Goal: Complete application form: Complete application form

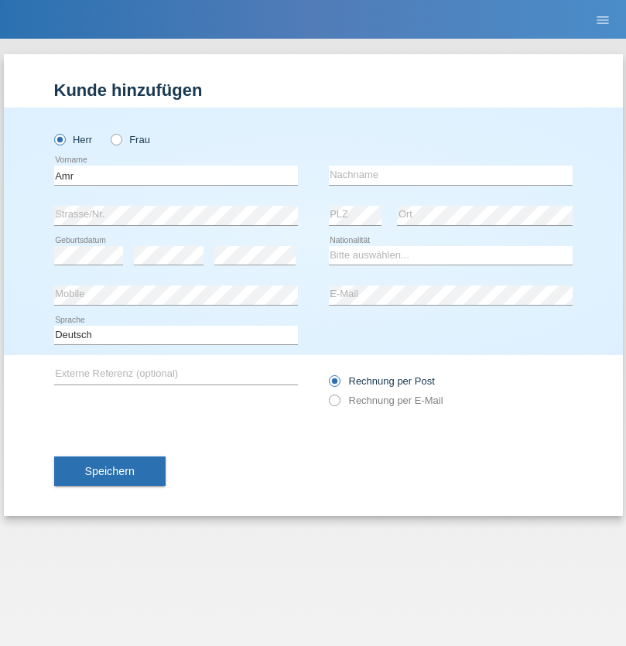
type input "Amr"
click at [450, 175] on input "text" at bounding box center [451, 175] width 244 height 19
type input "Abouelwafa"
select select "CH"
radio input "true"
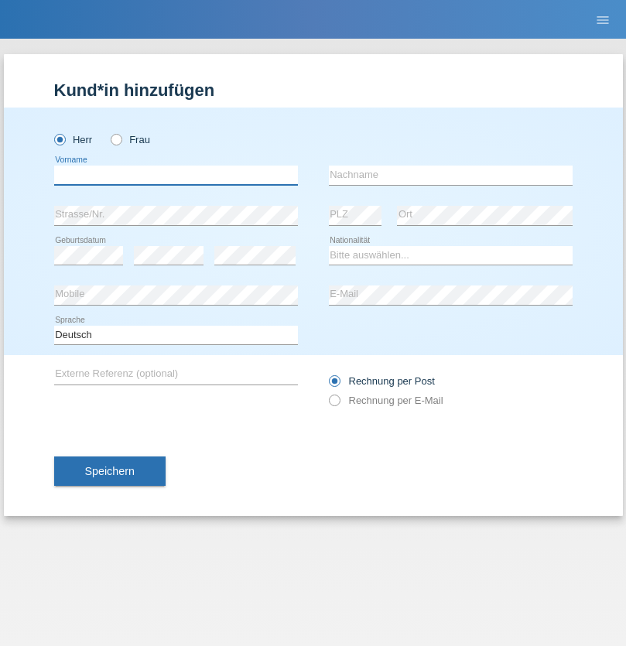
click at [176, 175] on input "text" at bounding box center [176, 175] width 244 height 19
type input "[PERSON_NAME]"
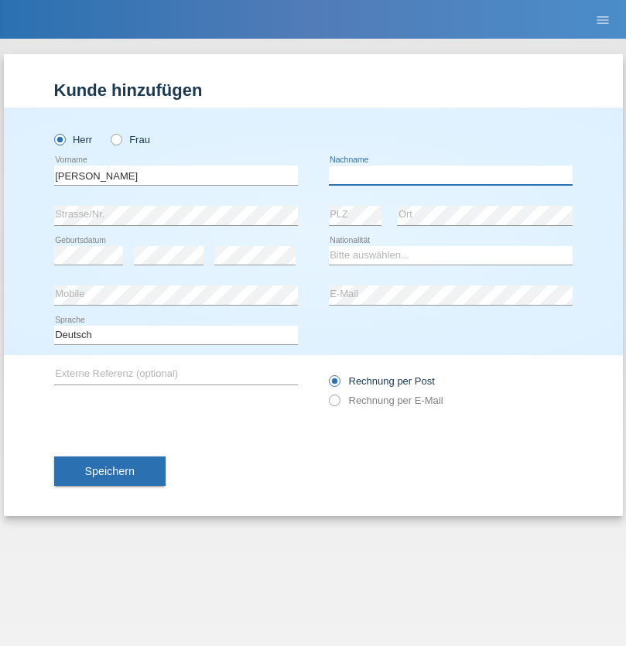
click at [450, 175] on input "text" at bounding box center [451, 175] width 244 height 19
type input "[MEDICAL_DATA]"
select select "HU"
select select "C"
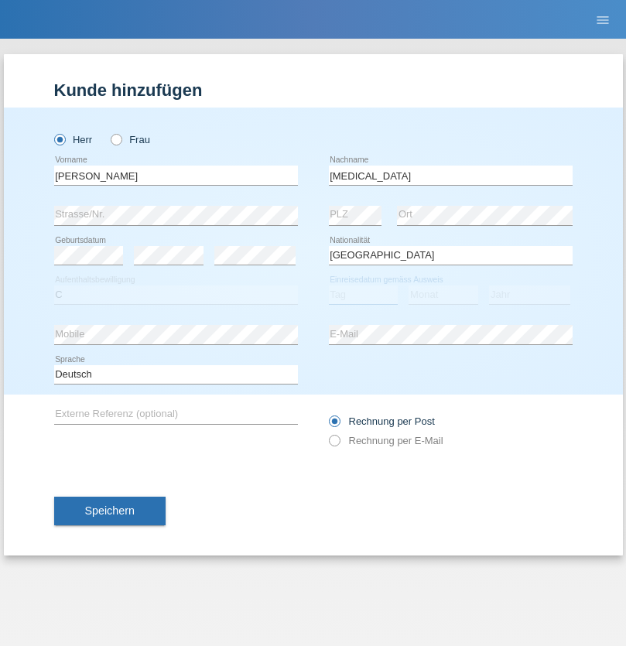
select select "06"
select select "2021"
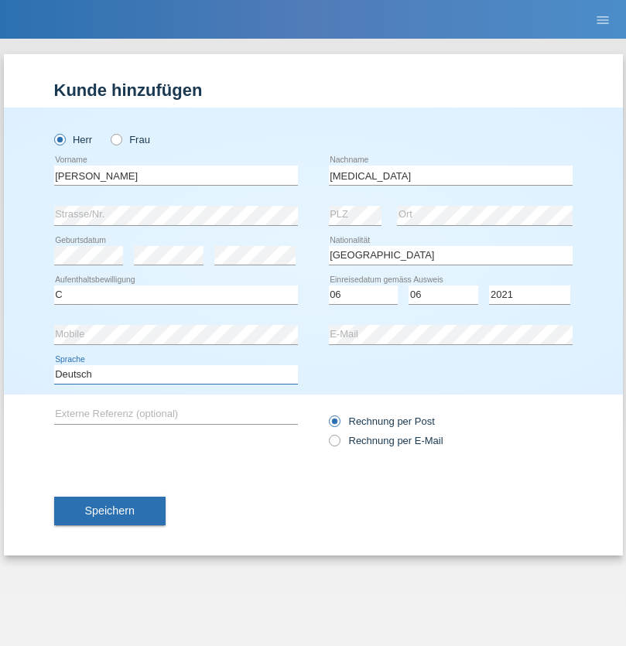
select select "en"
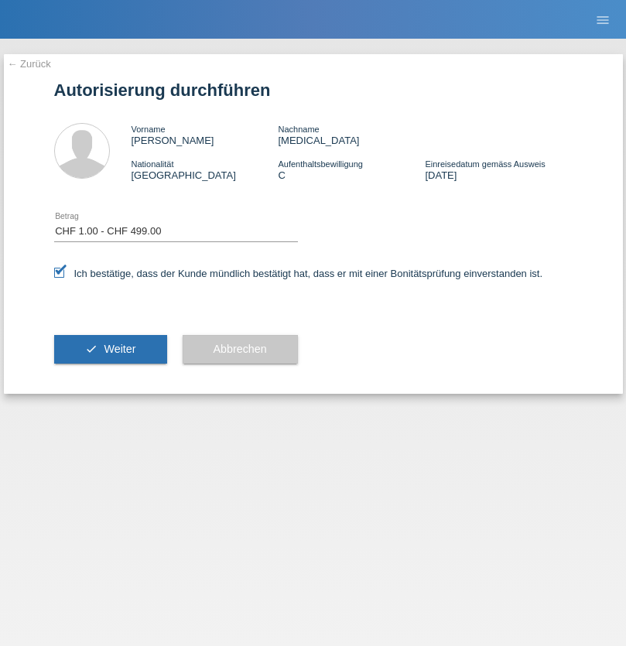
select select "1"
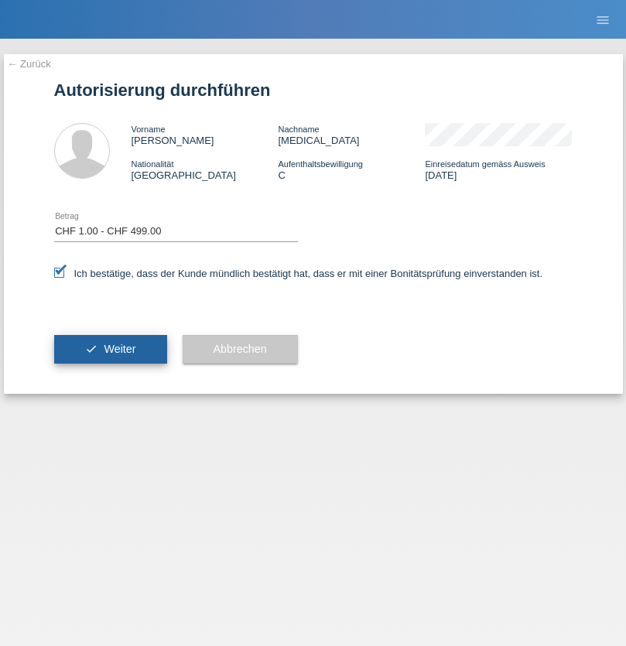
click at [110, 349] on span "Weiter" at bounding box center [120, 349] width 32 height 12
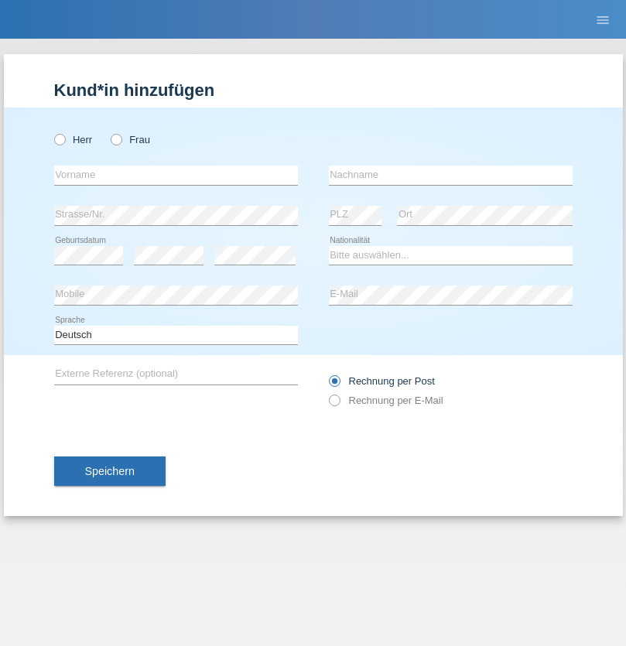
radio input "true"
click at [176, 175] on input "text" at bounding box center [176, 175] width 244 height 19
type input "[PERSON_NAME]"
click at [450, 175] on input "text" at bounding box center [451, 175] width 244 height 19
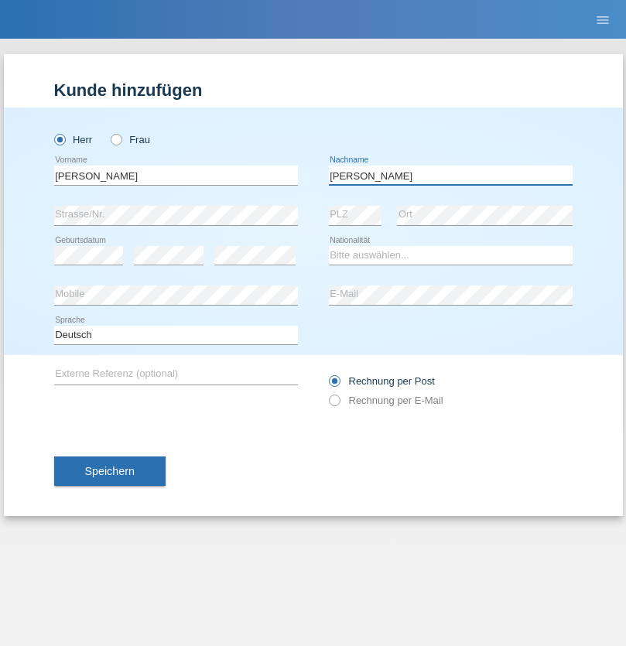
type input "[PERSON_NAME]"
select select "CH"
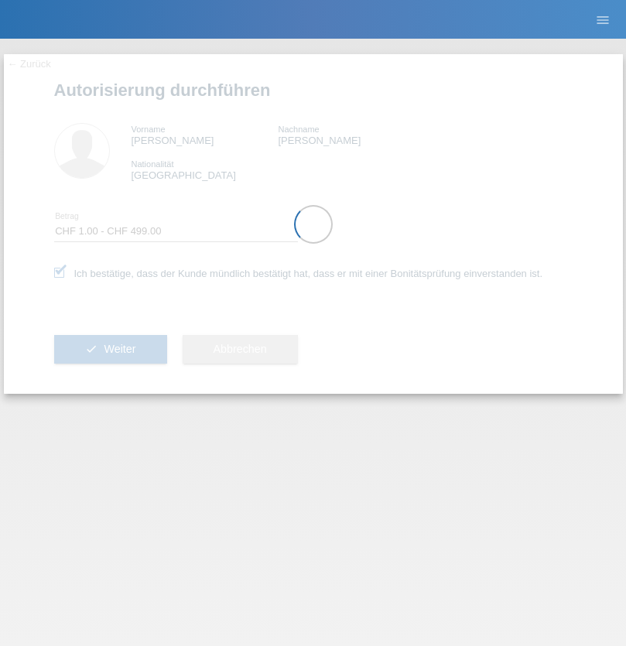
select select "1"
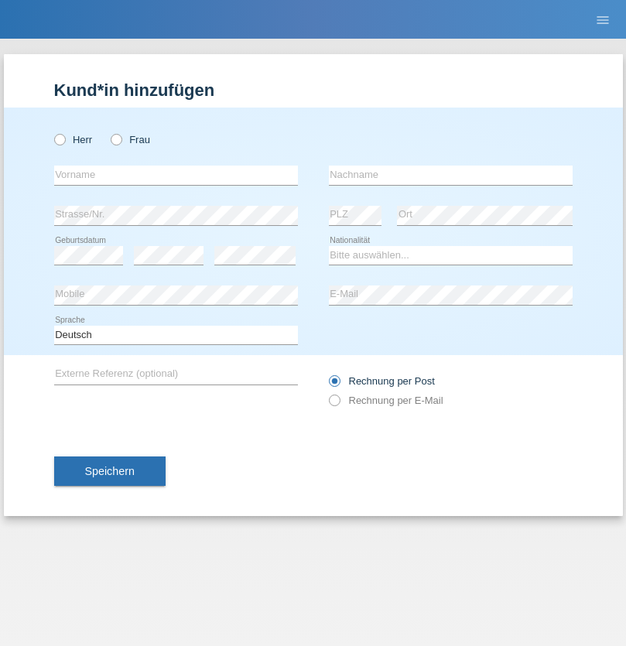
radio input "true"
click at [176, 175] on input "text" at bounding box center [176, 175] width 244 height 19
type input "Nolan"
click at [450, 175] on input "text" at bounding box center [451, 175] width 244 height 19
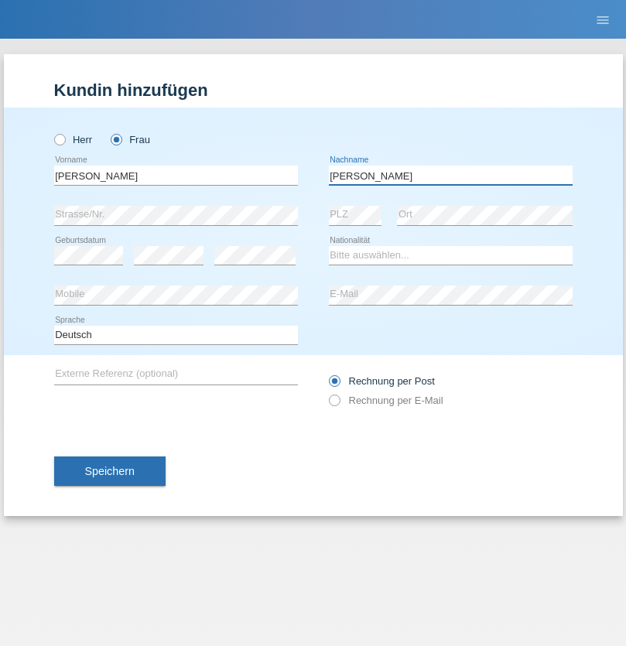
type input "Ferreria"
select select "CH"
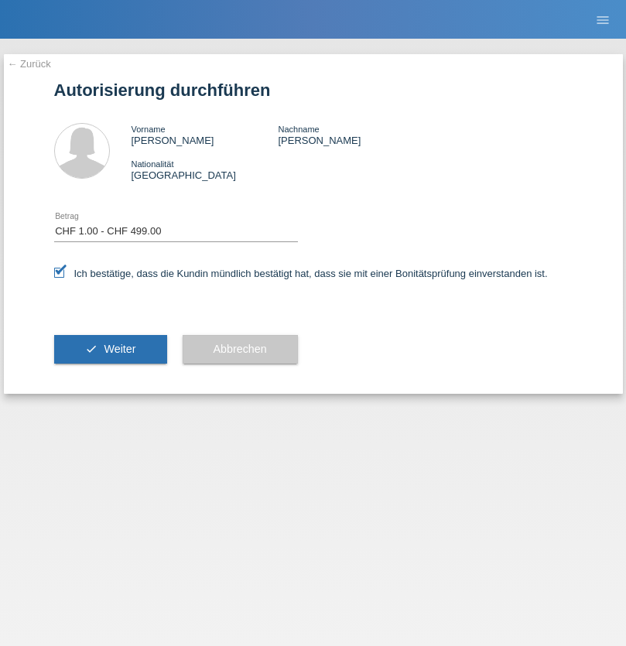
select select "1"
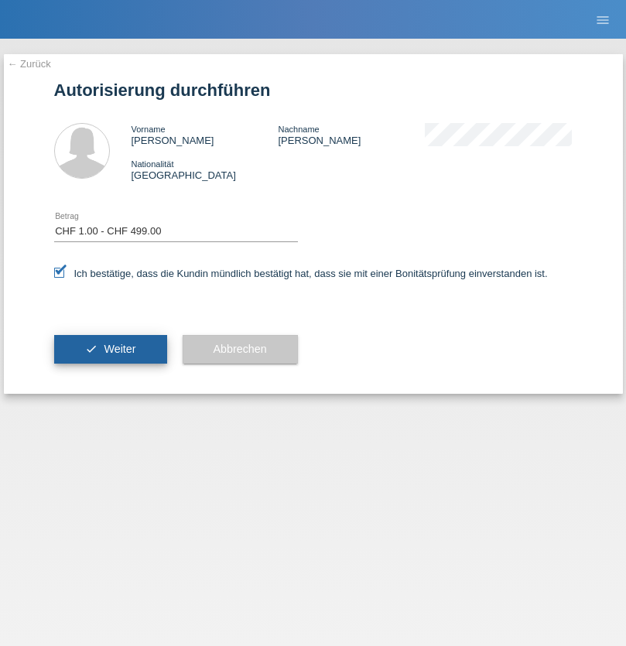
click at [110, 349] on span "Weiter" at bounding box center [120, 349] width 32 height 12
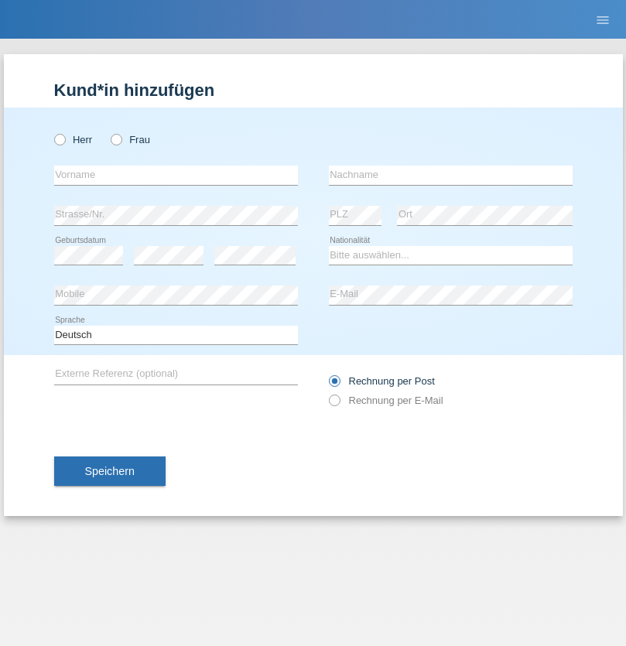
radio input "true"
click at [176, 175] on input "text" at bounding box center [176, 175] width 244 height 19
type input "Amr"
click at [450, 175] on input "text" at bounding box center [451, 175] width 244 height 19
type input "Abouelwafa"
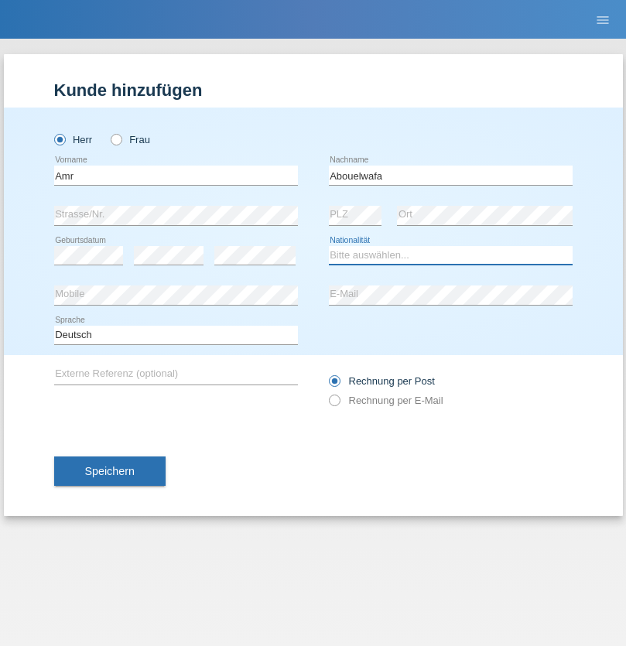
select select "CH"
radio input "true"
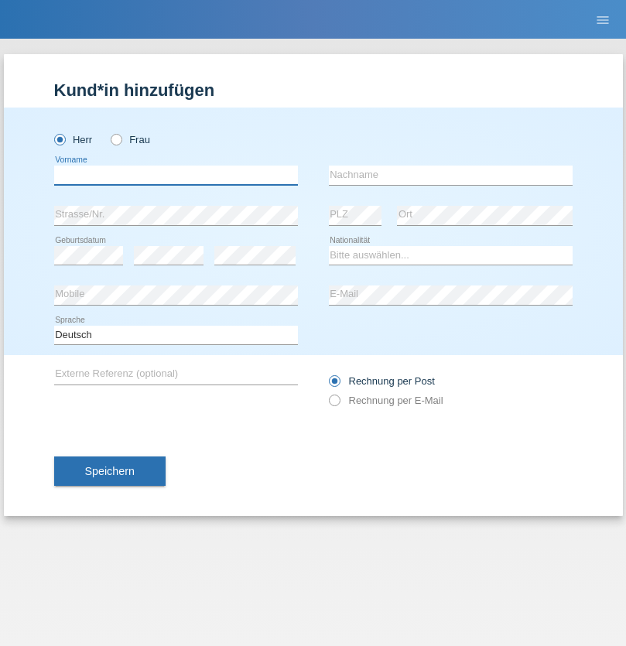
click at [176, 175] on input "text" at bounding box center [176, 175] width 244 height 19
type input "Jörg"
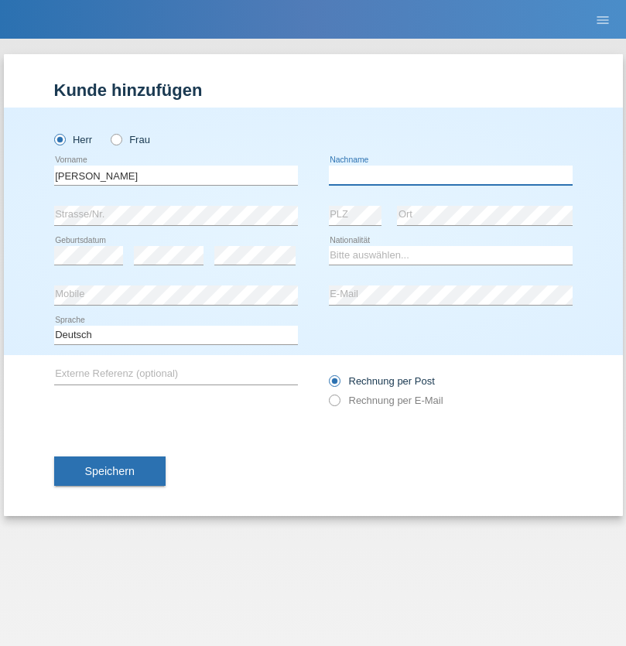
click at [450, 175] on input "text" at bounding box center [451, 175] width 244 height 19
type input "Traksel"
select select "DE"
select select "C"
select select "01"
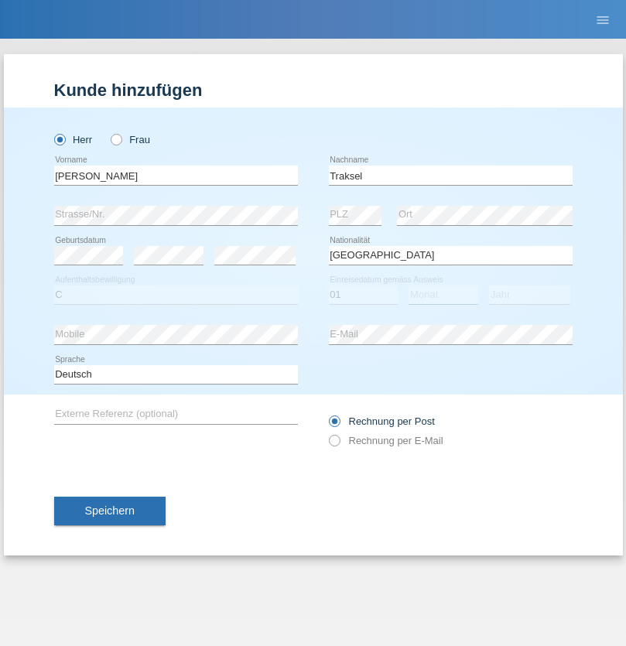
select select "07"
select select "2008"
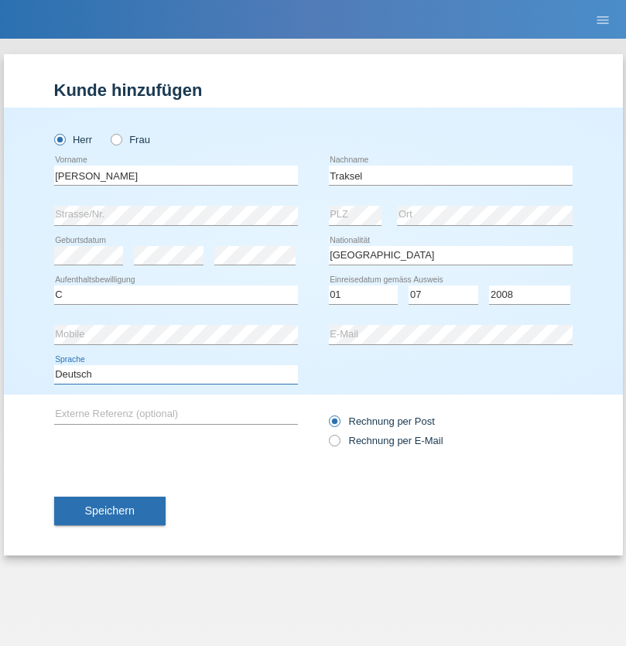
select select "en"
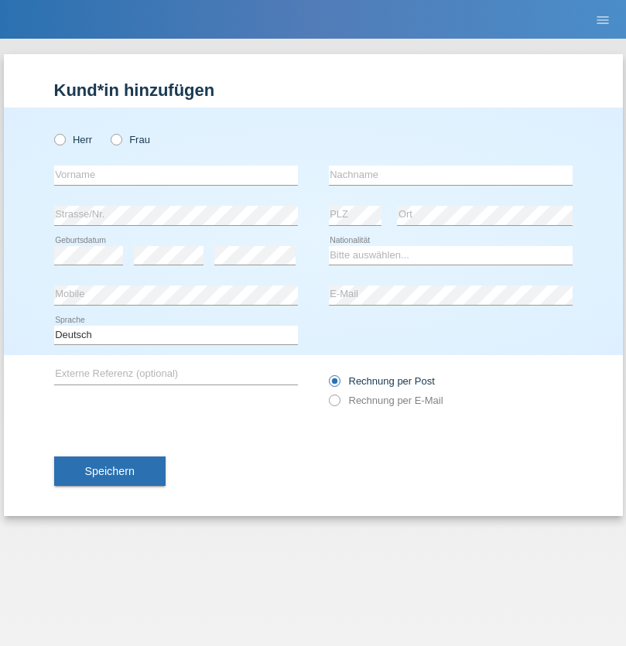
radio input "true"
select select "RS"
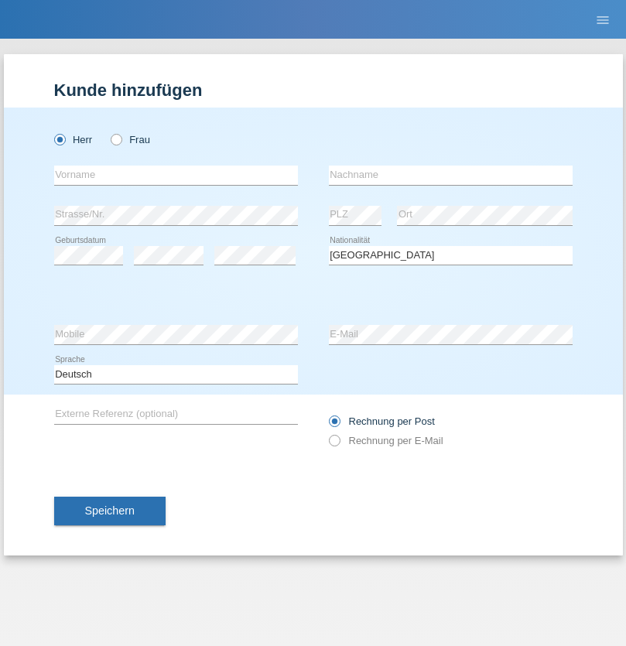
select select "C"
select select "08"
select select "10"
select select "2006"
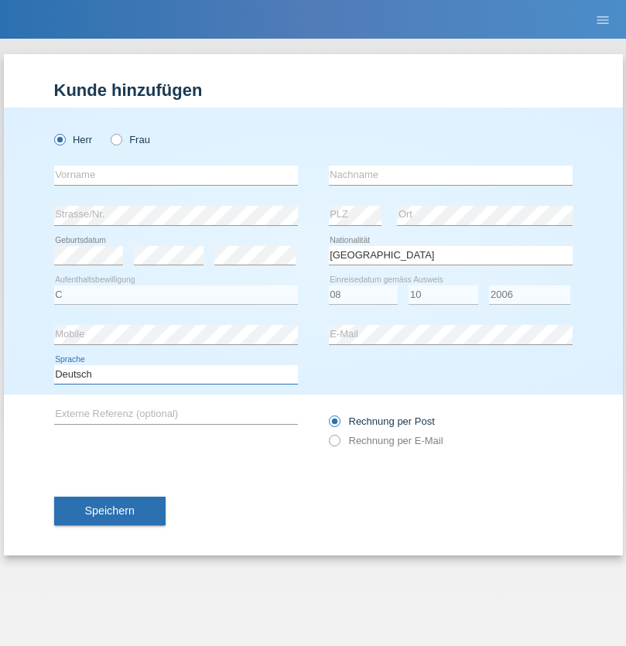
select select "en"
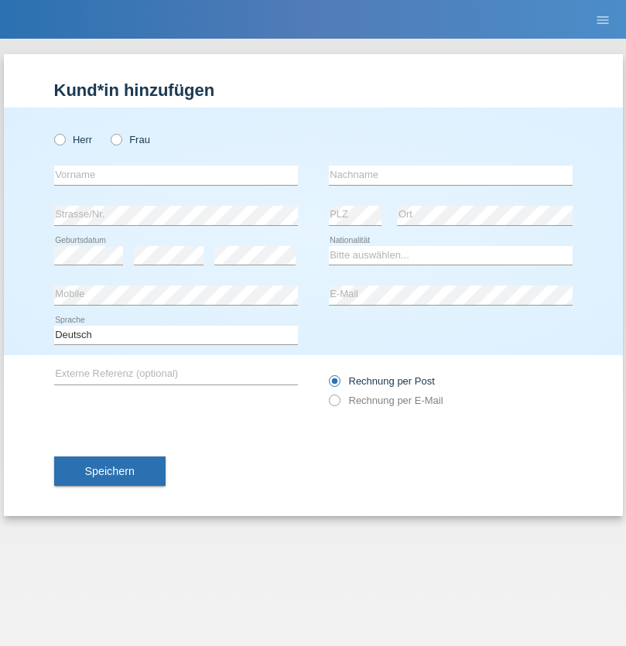
radio input "true"
click at [176, 175] on input "text" at bounding box center [176, 175] width 244 height 19
type input "Sladjan"
click at [450, 175] on input "text" at bounding box center [451, 175] width 244 height 19
type input "Pejic"
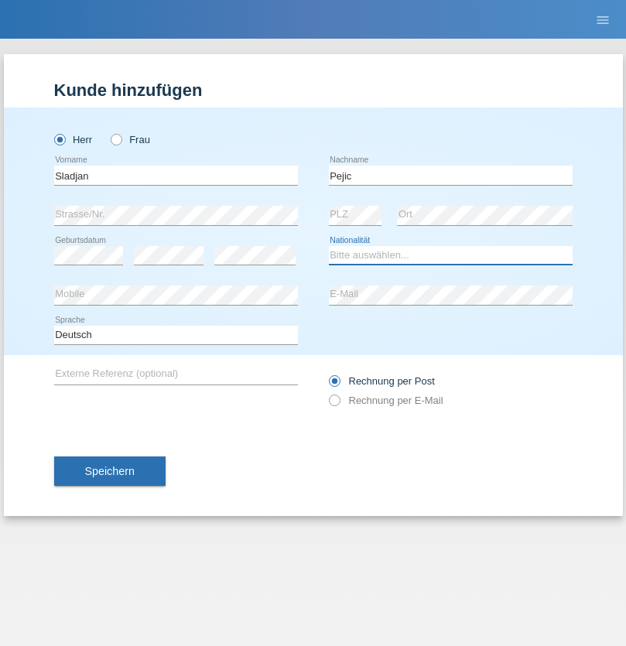
select select "CH"
radio input "true"
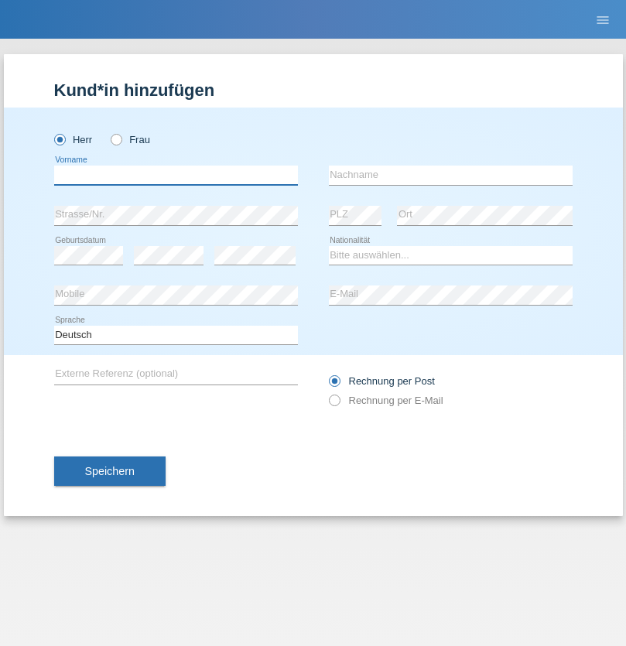
click at [176, 175] on input "text" at bounding box center [176, 175] width 244 height 19
type input "Mohammad Qais"
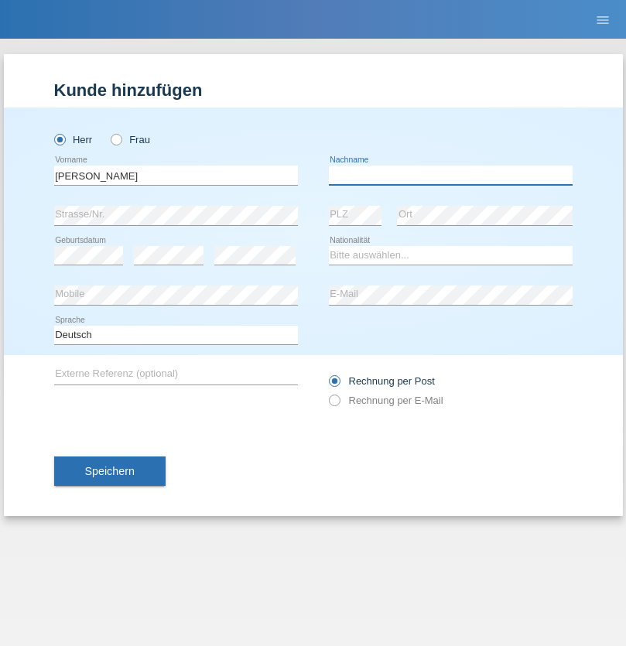
click at [450, 175] on input "text" at bounding box center [451, 175] width 244 height 19
type input "Nemani"
select select "AF"
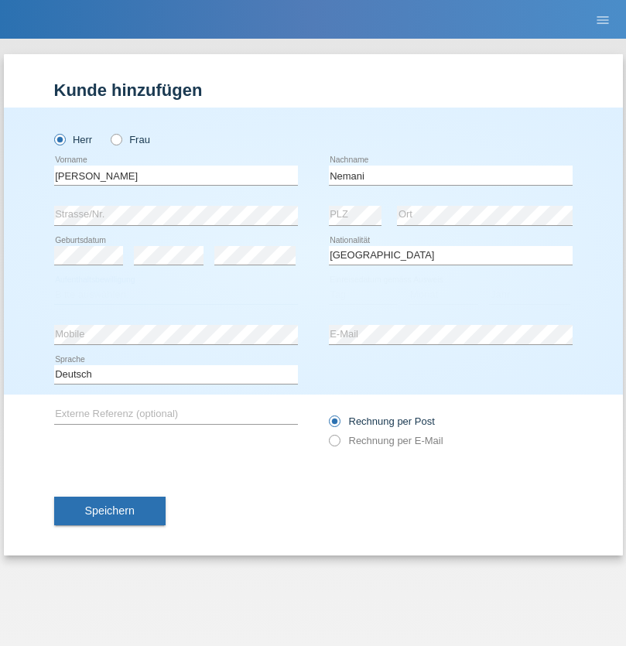
select select "C"
select select "02"
select select "01"
select select "2021"
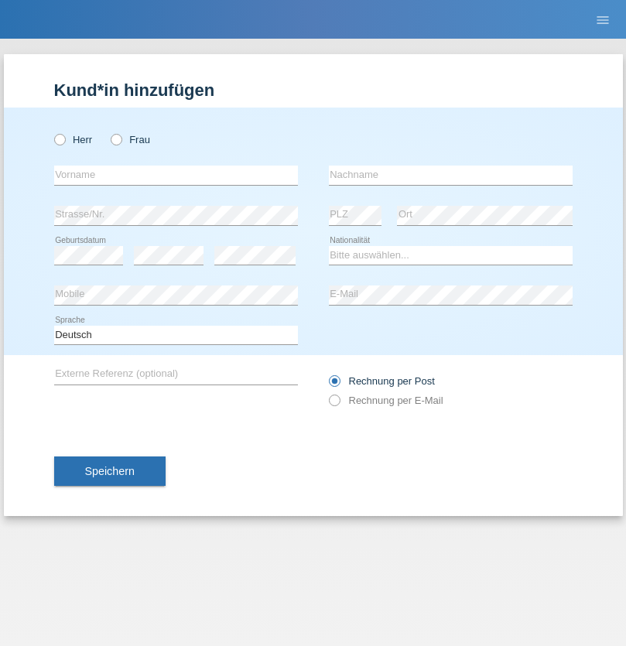
radio input "true"
